Goal: Check status: Check status

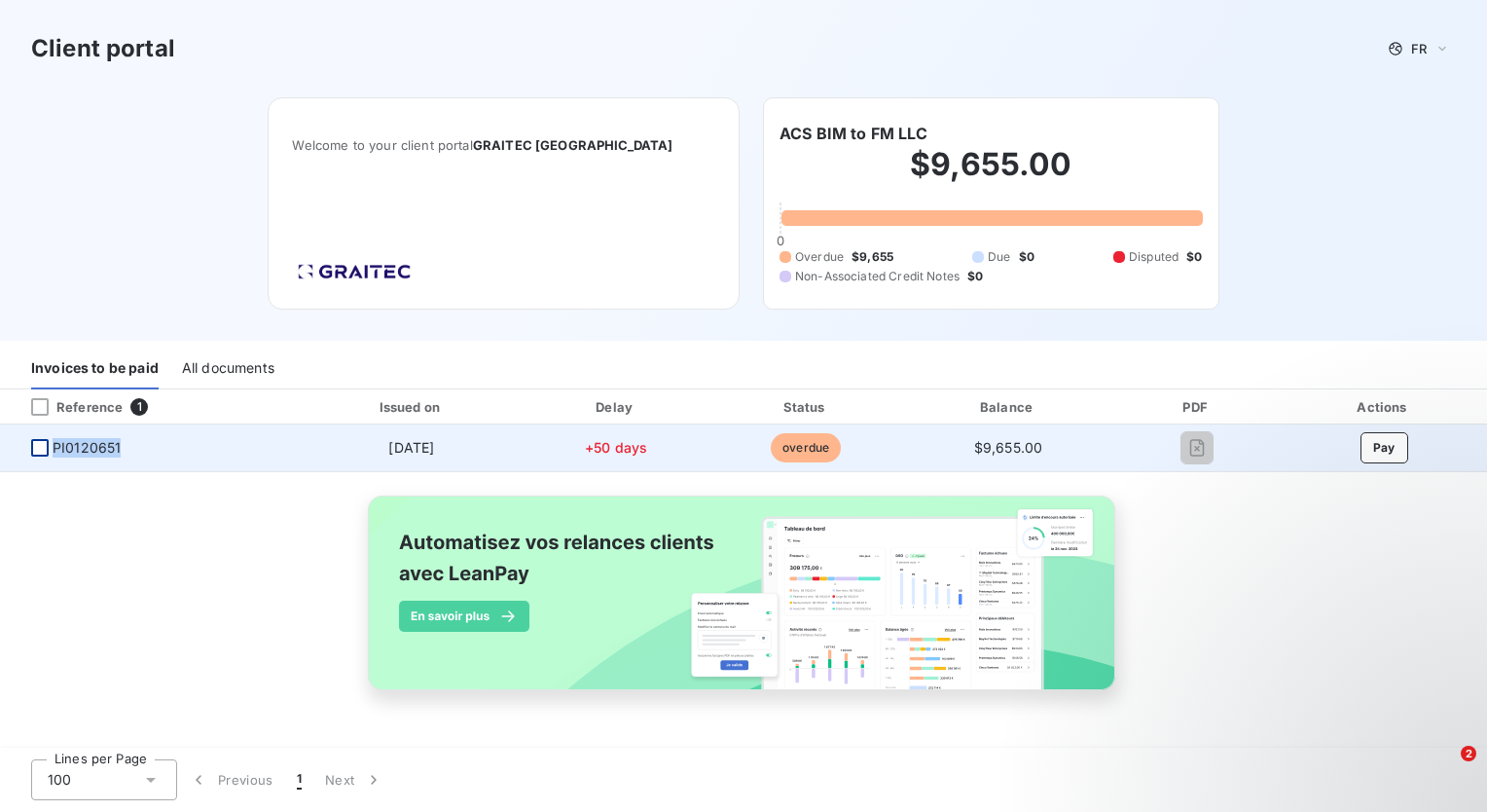
drag, startPoint x: 128, startPoint y: 450, endPoint x: 46, endPoint y: 450, distance: 82.0
click at [46, 450] on span "PI0120651" at bounding box center [150, 448] width 268 height 20
drag, startPoint x: 46, startPoint y: 450, endPoint x: 87, endPoint y: 450, distance: 41.0
copy span "PI0120651"
